Goal: Task Accomplishment & Management: Manage account settings

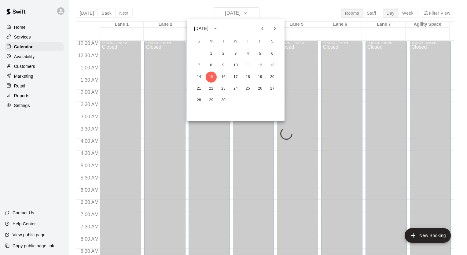
scroll to position [346, 0]
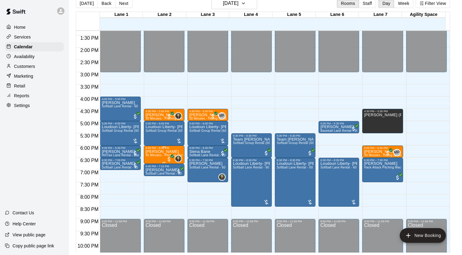
scroll to position [330, 0]
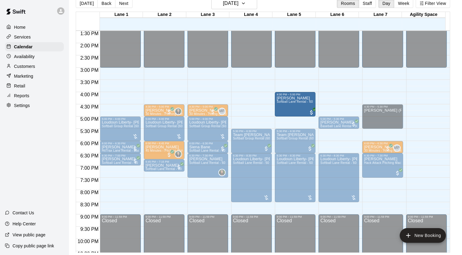
drag, startPoint x: 123, startPoint y: 102, endPoint x: 293, endPoint y: 108, distance: 169.9
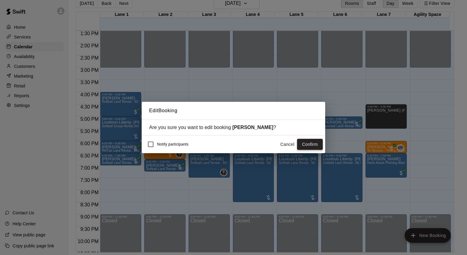
click at [306, 145] on button "Confirm" at bounding box center [310, 144] width 26 height 11
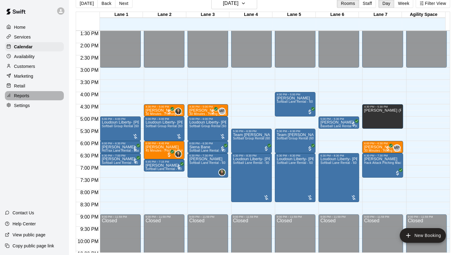
click at [35, 100] on div "Reports" at bounding box center [34, 95] width 59 height 9
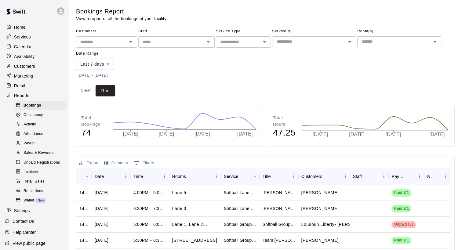
click at [47, 156] on span "Sales & Revenue" at bounding box center [39, 153] width 30 height 6
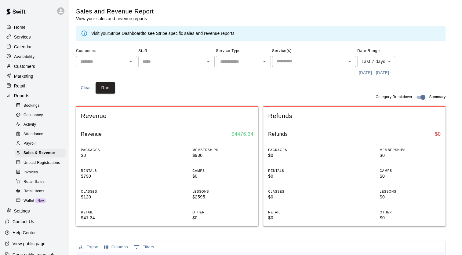
click at [369, 62] on body "Home Services Calendar Availability Customers Marketing Retail Reports Bookings…" at bounding box center [231, 228] width 462 height 457
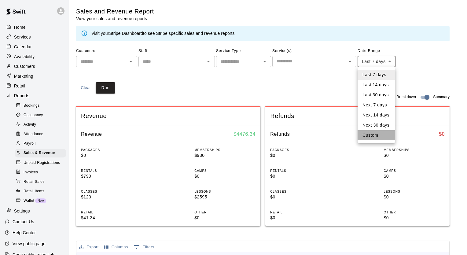
click at [369, 135] on li "Custom" at bounding box center [376, 135] width 38 height 10
type input "******"
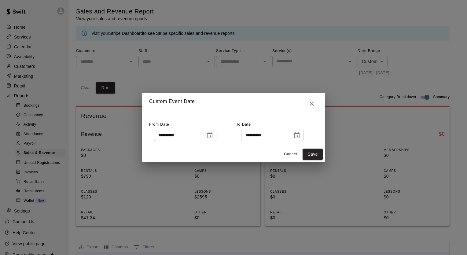
click at [212, 136] on icon "Choose date, selected date is Sep 10, 2025" at bounding box center [209, 135] width 5 height 6
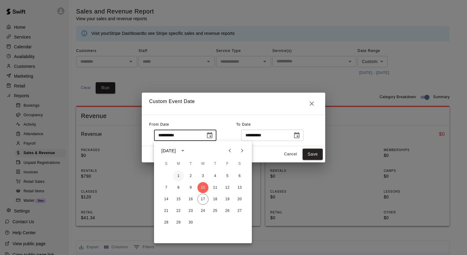
click at [177, 174] on button "1" at bounding box center [178, 175] width 11 height 11
type input "**********"
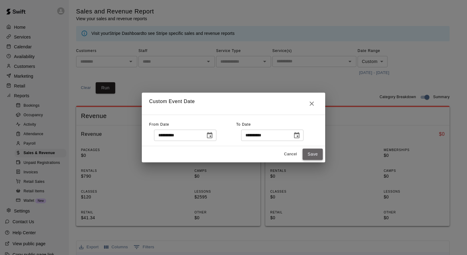
click at [320, 156] on button "Save" at bounding box center [312, 153] width 20 height 11
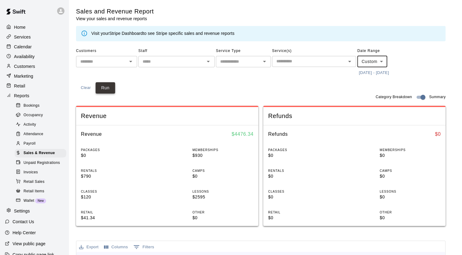
click at [105, 88] on button "Run" at bounding box center [106, 87] width 20 height 11
click at [32, 49] on div "Calendar" at bounding box center [34, 46] width 59 height 9
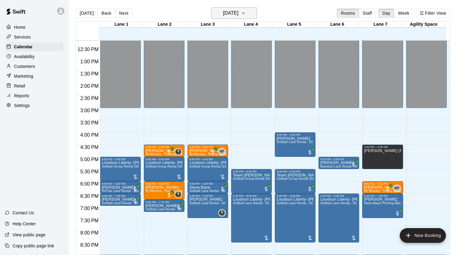
scroll to position [300, 0]
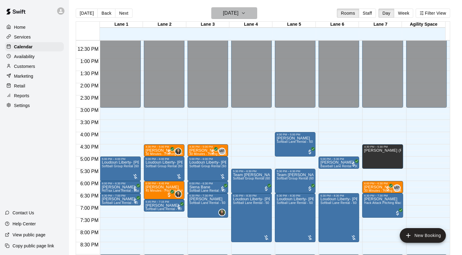
click at [246, 13] on icon "button" at bounding box center [243, 12] width 5 height 7
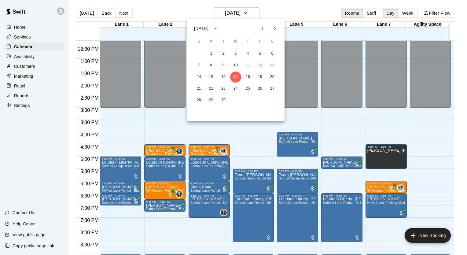
click at [122, 235] on div at bounding box center [233, 127] width 467 height 255
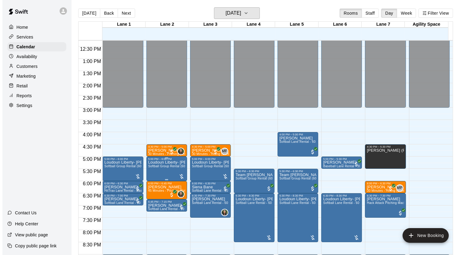
scroll to position [361, 0]
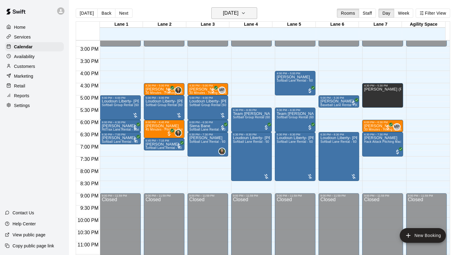
click at [239, 11] on h6 "Wednesday Sep 17" at bounding box center [231, 13] width 16 height 9
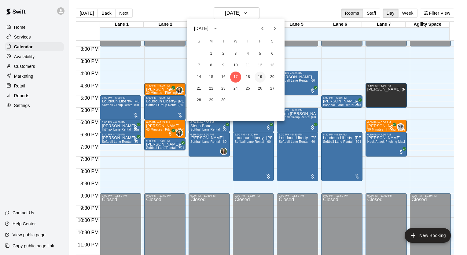
click at [260, 78] on button "19" at bounding box center [259, 76] width 11 height 11
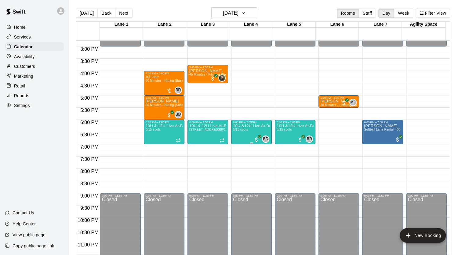
click at [247, 126] on p "10U &12U Live At-Bat Night: Hitter Registration" at bounding box center [251, 126] width 37 height 0
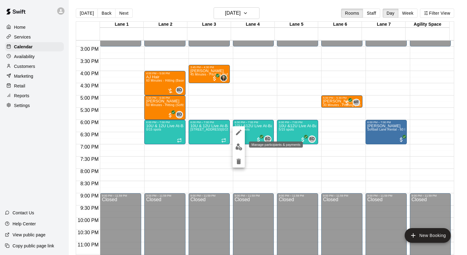
click at [239, 145] on img "edit" at bounding box center [238, 146] width 7 height 7
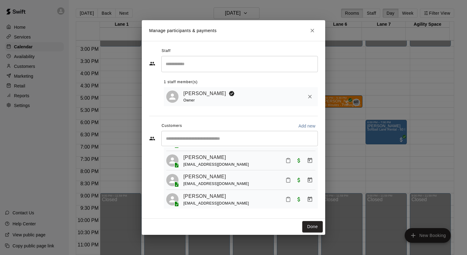
scroll to position [57, 0]
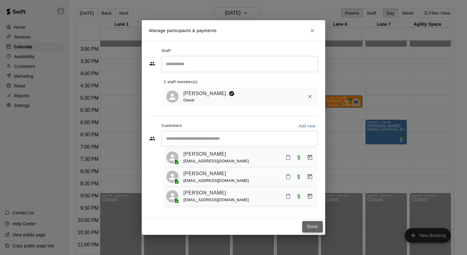
click at [312, 228] on button "Done" at bounding box center [312, 226] width 20 height 11
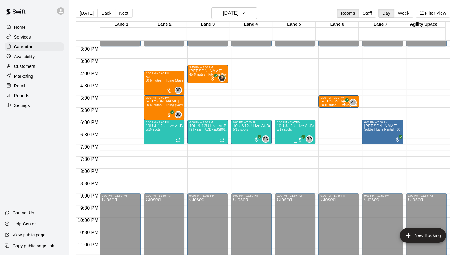
click at [287, 132] on div "10U &12U Live At-Bat Night: Hitter Registration 5/15 spots" at bounding box center [295, 251] width 37 height 255
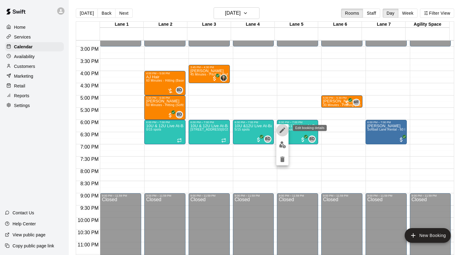
click at [284, 132] on icon "edit" at bounding box center [282, 129] width 7 height 7
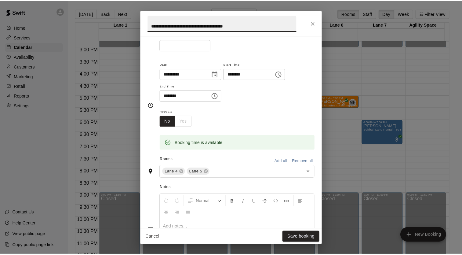
scroll to position [61, 0]
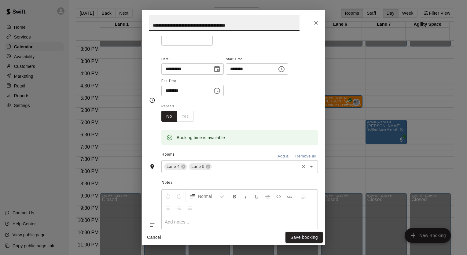
click at [235, 170] on input "text" at bounding box center [255, 167] width 85 height 8
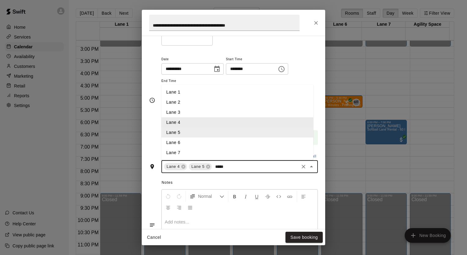
type input "******"
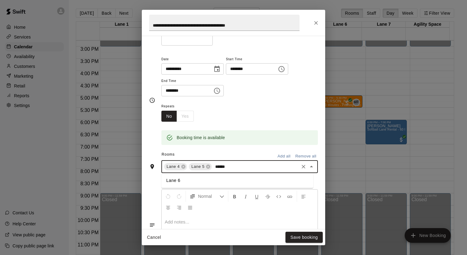
click at [197, 180] on li "Lane 6" at bounding box center [237, 180] width 152 height 10
click at [302, 237] on button "Save booking" at bounding box center [303, 237] width 37 height 11
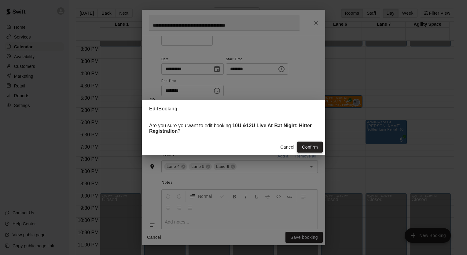
click at [304, 146] on button "Confirm" at bounding box center [310, 146] width 26 height 11
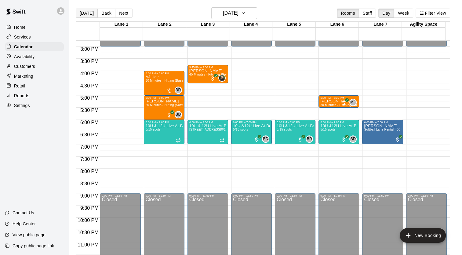
click at [90, 14] on button "[DATE]" at bounding box center [87, 13] width 22 height 9
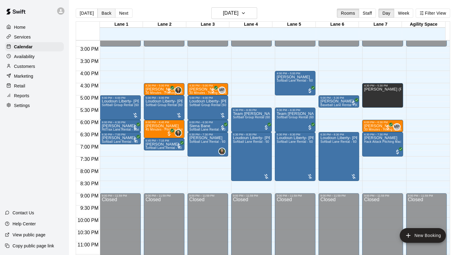
click at [102, 15] on button "Back" at bounding box center [106, 13] width 18 height 9
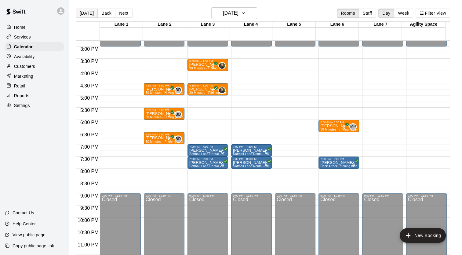
click at [84, 13] on button "[DATE]" at bounding box center [87, 13] width 22 height 9
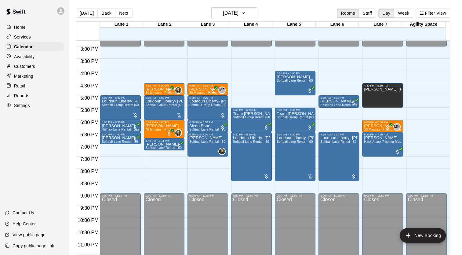
click at [21, 98] on p "Reports" at bounding box center [21, 96] width 15 height 6
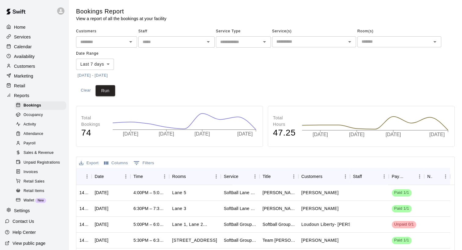
click at [32, 156] on span "Sales & Revenue" at bounding box center [39, 153] width 30 height 6
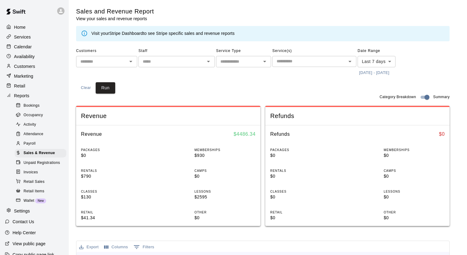
click at [379, 62] on body "Home Services Calendar Availability Customers Marketing Retail Reports Bookings…" at bounding box center [233, 228] width 467 height 457
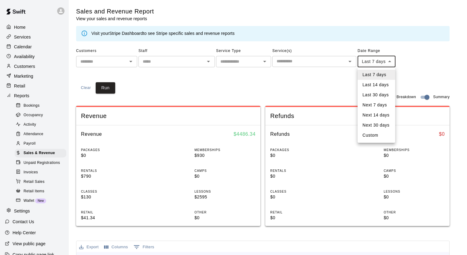
click at [372, 137] on li "Custom" at bounding box center [376, 135] width 38 height 10
type input "******"
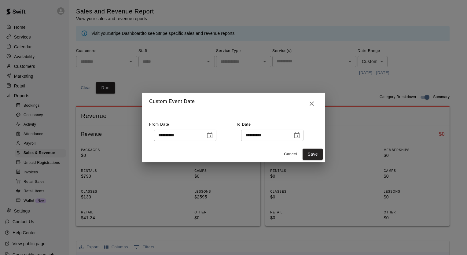
click at [226, 137] on div "**********" at bounding box center [192, 130] width 87 height 21
click at [212, 136] on icon "Choose date, selected date is Sep 10, 2025" at bounding box center [209, 135] width 5 height 6
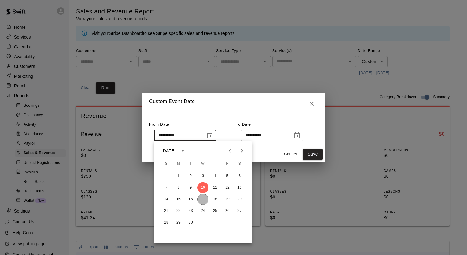
click at [202, 198] on button "17" at bounding box center [202, 199] width 11 height 11
type input "**********"
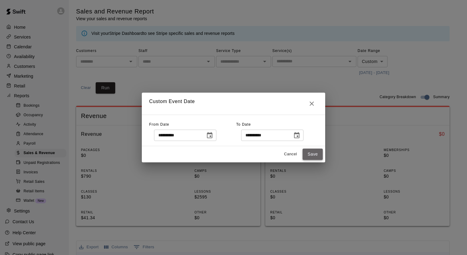
click at [309, 157] on button "Save" at bounding box center [312, 153] width 20 height 11
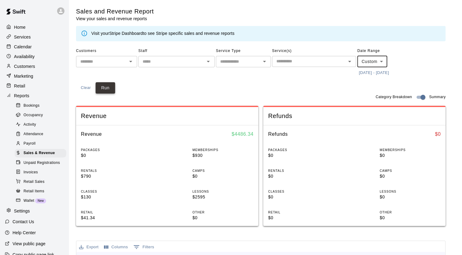
click at [106, 89] on button "Run" at bounding box center [106, 87] width 20 height 11
click at [26, 48] on p "Calendar" at bounding box center [23, 47] width 18 height 6
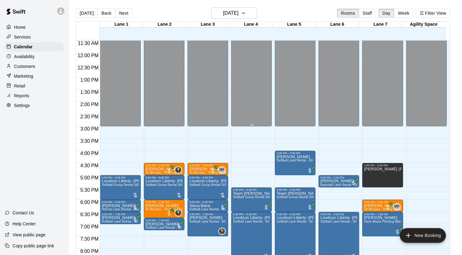
scroll to position [364, 0]
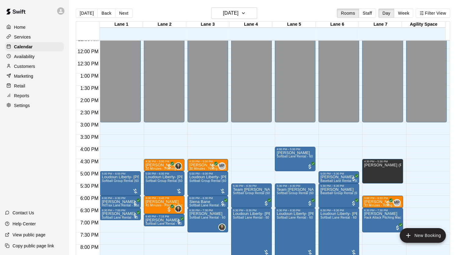
scroll to position [364, 0]
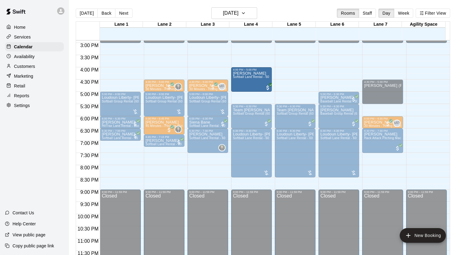
drag, startPoint x: 293, startPoint y: 77, endPoint x: 264, endPoint y: 81, distance: 29.9
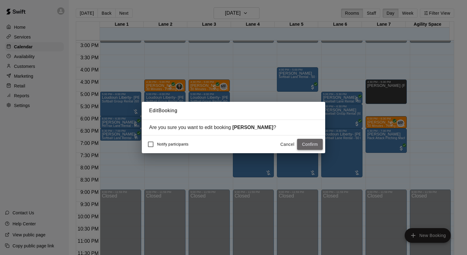
click at [307, 145] on button "Confirm" at bounding box center [310, 144] width 26 height 11
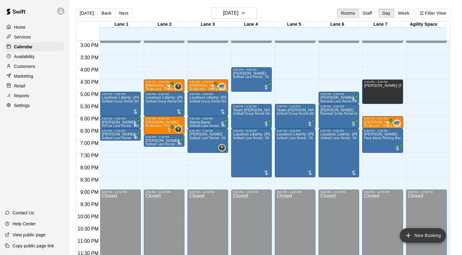
click at [407, 232] on icon "add" at bounding box center [408, 235] width 7 height 7
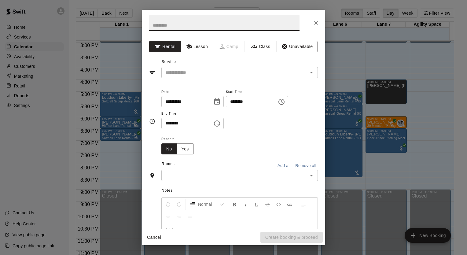
click at [259, 103] on input "********" at bounding box center [249, 101] width 47 height 11
type input "********"
click at [28, 147] on div "**********" at bounding box center [233, 127] width 467 height 255
